Goal: Task Accomplishment & Management: Complete application form

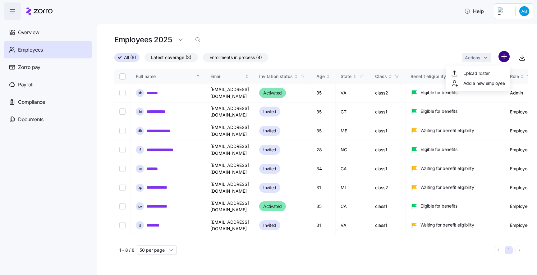
click at [500, 54] on html "**********" at bounding box center [268, 135] width 537 height 271
click at [484, 83] on span "Add a new employee" at bounding box center [484, 83] width 42 height 6
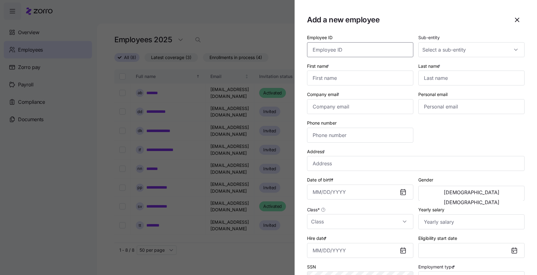
click at [382, 50] on input "Employee ID" at bounding box center [360, 49] width 106 height 15
click at [375, 75] on input "First name *" at bounding box center [360, 78] width 106 height 15
type input "ז"
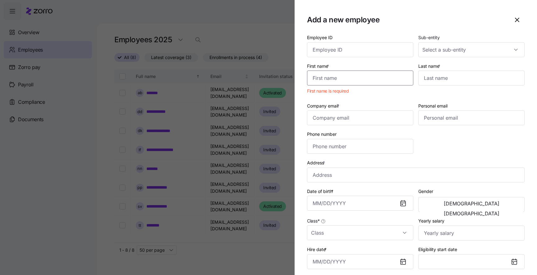
type input "q"
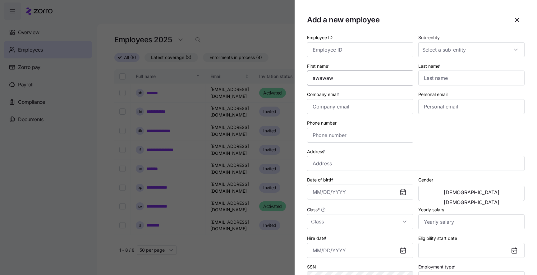
type input "awawaw"
type input "[EMAIL_ADDRESS][DOMAIN_NAME]"
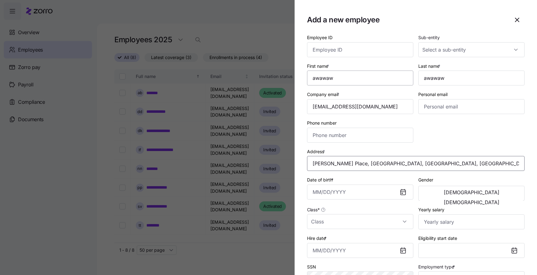
type input "[PERSON_NAME][STREET_ADDRESS][PERSON_NAME]"
click at [361, 184] on div "Date of birth *" at bounding box center [360, 188] width 106 height 24
click at [360, 190] on input "Date of birth *" at bounding box center [360, 192] width 106 height 15
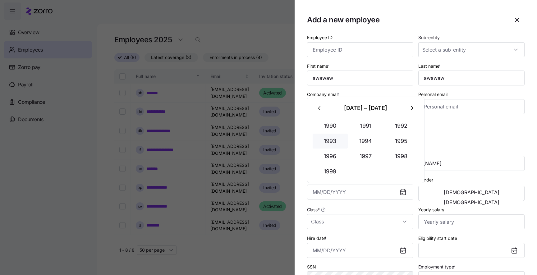
click at [325, 135] on button "1993" at bounding box center [330, 141] width 35 height 15
click at [325, 135] on button "Apr" at bounding box center [330, 141] width 35 height 15
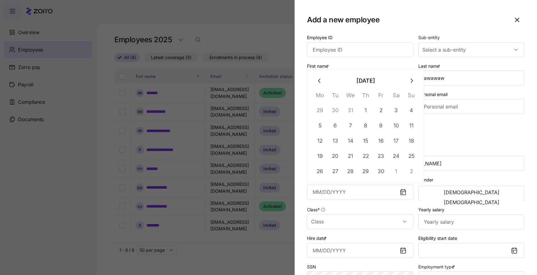
click at [325, 135] on button "12" at bounding box center [320, 141] width 15 height 15
type input "[DATE]"
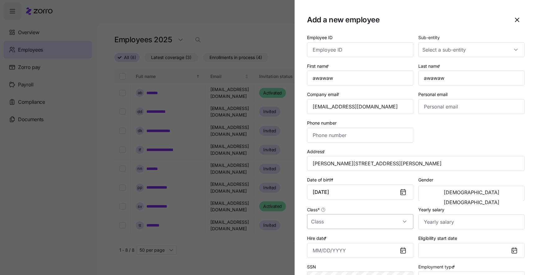
click at [378, 229] on input "Class *" at bounding box center [360, 221] width 106 height 15
click at [372, 249] on div "class2" at bounding box center [359, 254] width 101 height 13
type input "class2"
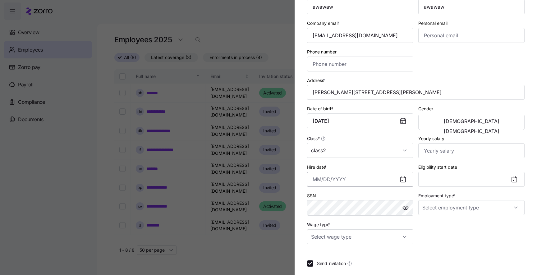
scroll to position [71, 0]
click at [440, 181] on button "Eligibility start date" at bounding box center [471, 178] width 106 height 15
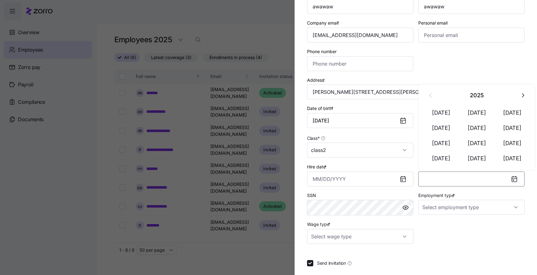
click at [389, 167] on div "Hire date *" at bounding box center [360, 175] width 106 height 24
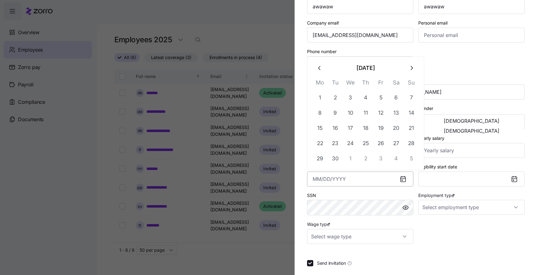
click at [386, 174] on input "Hire date *" at bounding box center [360, 178] width 106 height 15
click at [385, 120] on button "12" at bounding box center [380, 112] width 15 height 15
type input "[DATE]"
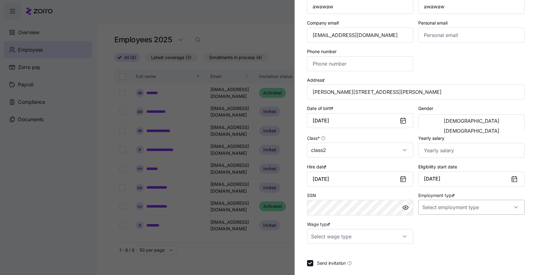
click at [444, 212] on input "Employment type *" at bounding box center [471, 207] width 106 height 15
click at [437, 233] on div "Full Time" at bounding box center [471, 227] width 101 height 13
type input "Full Time"
click at [354, 230] on div "Wage type *" at bounding box center [360, 232] width 106 height 24
click at [353, 234] on input "Wage type *" at bounding box center [360, 236] width 106 height 15
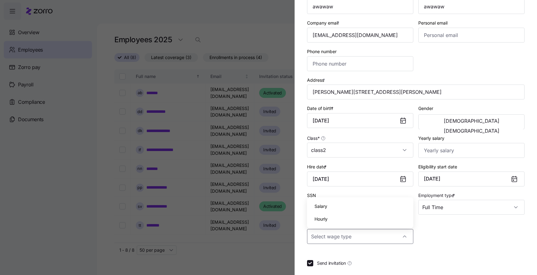
click at [334, 208] on div "Salary" at bounding box center [359, 206] width 101 height 13
type input "Salary"
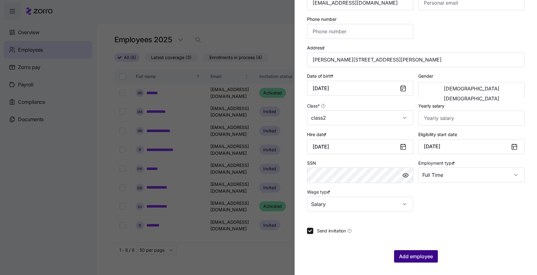
click at [419, 256] on span "Add employee" at bounding box center [416, 256] width 34 height 7
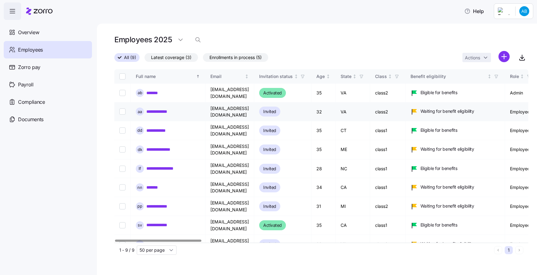
click at [165, 109] on link "**********" at bounding box center [164, 111] width 37 height 6
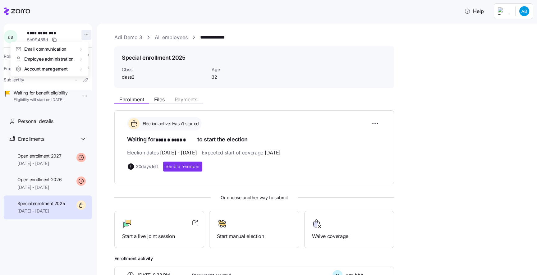
click at [80, 30] on html "**********" at bounding box center [268, 135] width 537 height 271
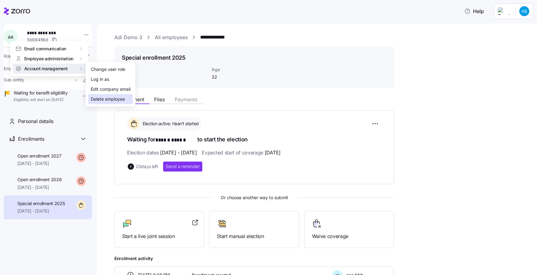
click at [112, 99] on div "Delete employee" at bounding box center [108, 99] width 34 height 7
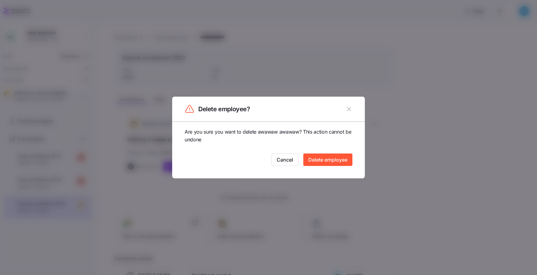
click at [320, 148] on div "Are you sure you want to delete awawaw awawaw? This action cannot be undone Can…" at bounding box center [269, 147] width 168 height 38
click at [319, 161] on span "Delete employee" at bounding box center [327, 159] width 39 height 7
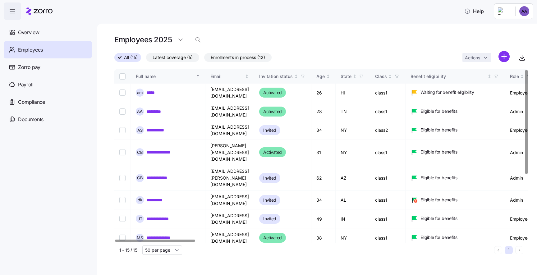
click at [254, 23] on main "**********" at bounding box center [268, 135] width 537 height 271
click at [254, 56] on html "Help Overview Employees Zorro pay Payroll Compliance Documents Employees 2025 A…" at bounding box center [268, 135] width 537 height 271
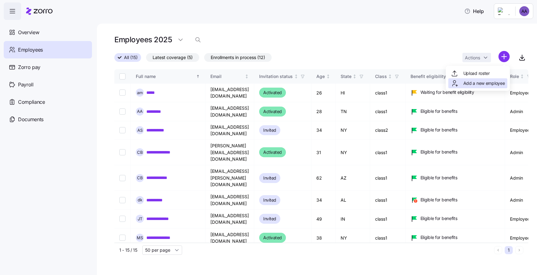
click at [254, 85] on span "Add a new employee" at bounding box center [484, 83] width 42 height 6
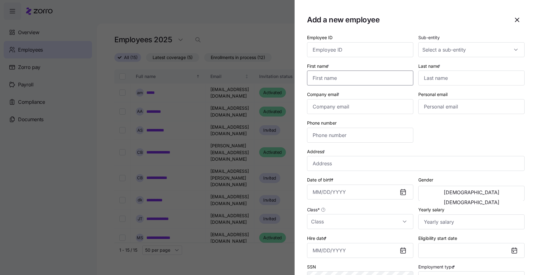
click at [254, 79] on input "First name *" at bounding box center [360, 78] width 106 height 15
type input "aawawaw"
type input "awawaw"
type input "adi.s+awwawaw@myzorro.co"
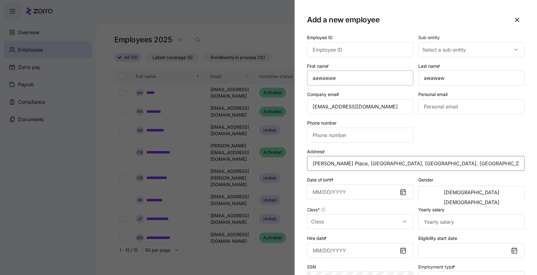
type input "[PERSON_NAME][STREET_ADDRESS][PERSON_NAME]"
click at [254, 193] on input "Date of birth *" at bounding box center [360, 192] width 106 height 15
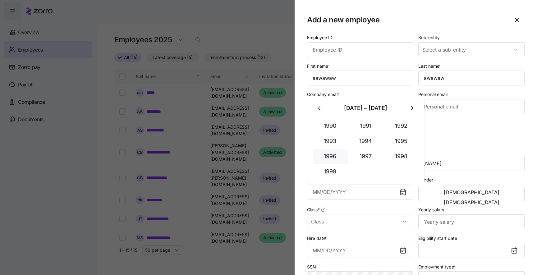
click at [254, 156] on button "1996" at bounding box center [330, 156] width 35 height 15
click at [254, 144] on button "Apr" at bounding box center [330, 141] width 35 height 15
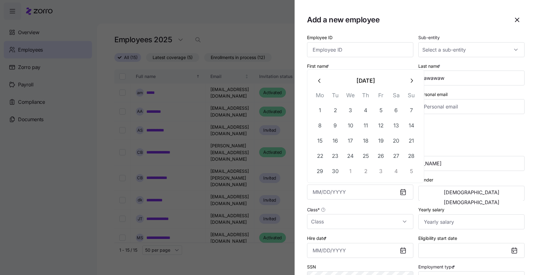
click at [254, 144] on button "16" at bounding box center [335, 141] width 15 height 15
type input "April 16, 1996"
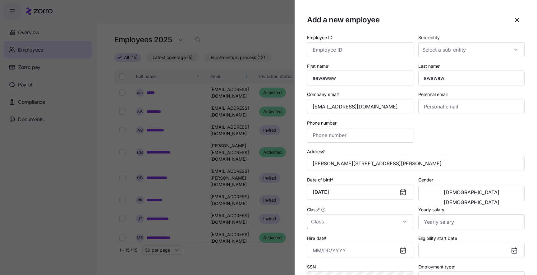
click at [254, 224] on input "Class *" at bounding box center [360, 221] width 106 height 15
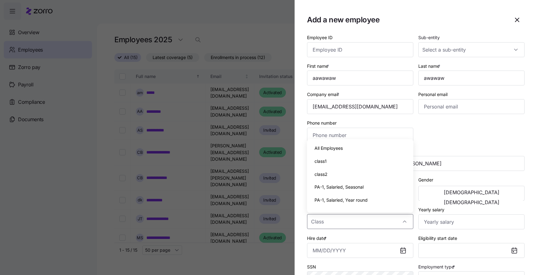
click at [254, 196] on div "PA-1, Salaried, Year round" at bounding box center [359, 200] width 101 height 13
type input "PA-1, Salaried, Year round"
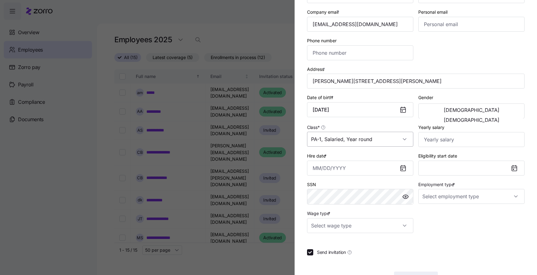
scroll to position [85, 0]
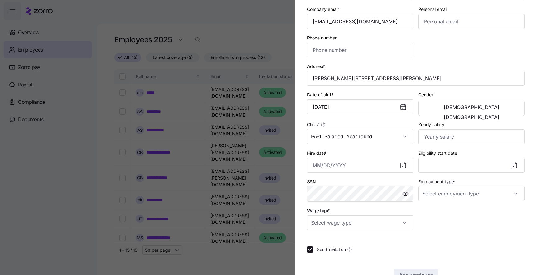
click at [254, 156] on div "Hire date *" at bounding box center [360, 161] width 106 height 24
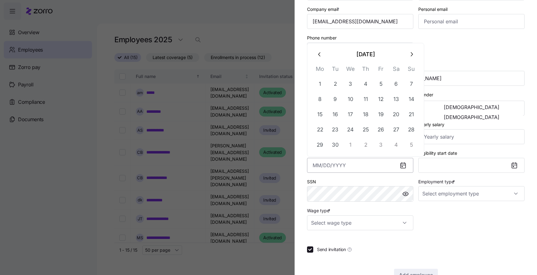
click at [254, 166] on input "Hire date *" at bounding box center [360, 165] width 106 height 15
click at [254, 97] on button "9" at bounding box center [335, 99] width 15 height 15
type input "September 9, 2025"
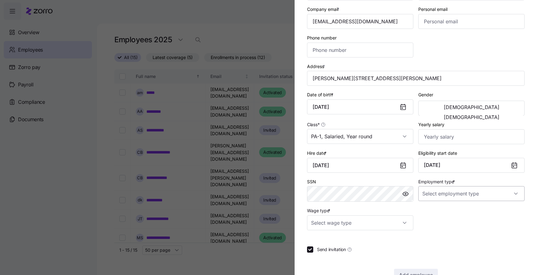
click at [254, 198] on input "Employment type *" at bounding box center [471, 193] width 106 height 15
click at [254, 213] on span "Full Time" at bounding box center [435, 214] width 18 height 7
type input "Full Time"
click at [254, 223] on input "Wage type *" at bounding box center [360, 222] width 106 height 15
click at [254, 261] on div "Hourly" at bounding box center [359, 256] width 101 height 13
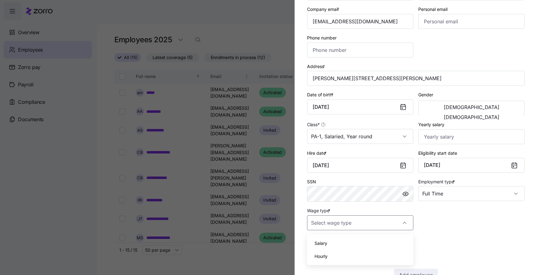
type input "Hourly"
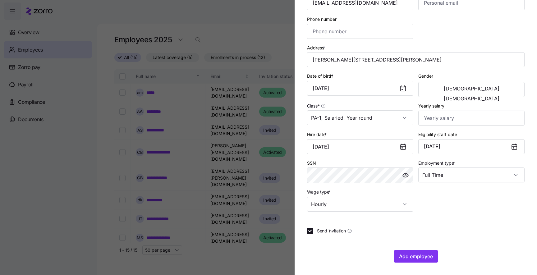
click at [254, 264] on section "Add a new employee Employee ID Sub-entity First name * aawawaw Last name * awaw…" at bounding box center [416, 137] width 242 height 275
click at [254, 258] on span "Add employee" at bounding box center [416, 256] width 34 height 7
